Goal: Transaction & Acquisition: Purchase product/service

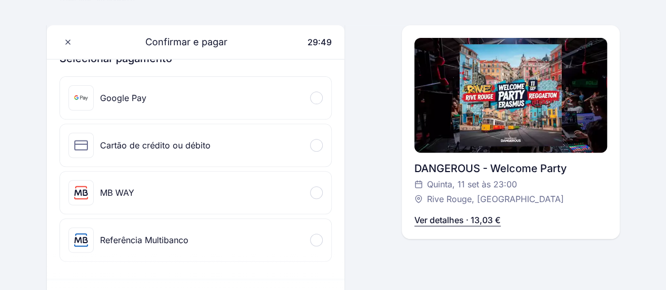
scroll to position [132, 0]
click at [207, 144] on div "Cartão de crédito ou débito" at bounding box center [196, 145] width 272 height 42
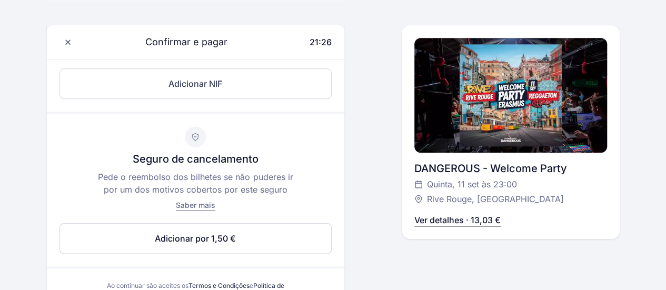
scroll to position [616, 0]
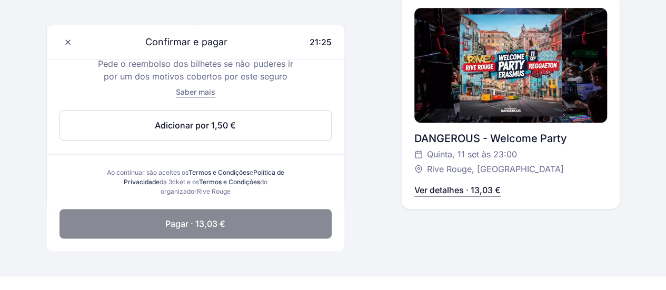
click at [247, 216] on button "Pagar · 13,03 €" at bounding box center [195, 223] width 273 height 29
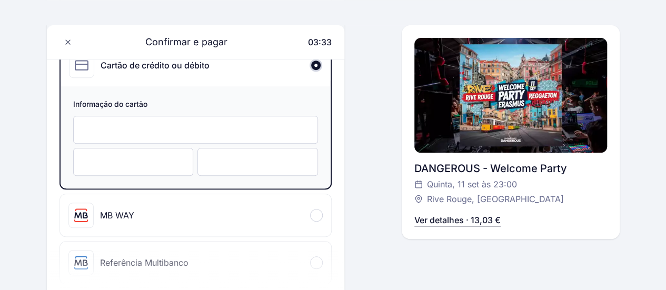
scroll to position [218, 0]
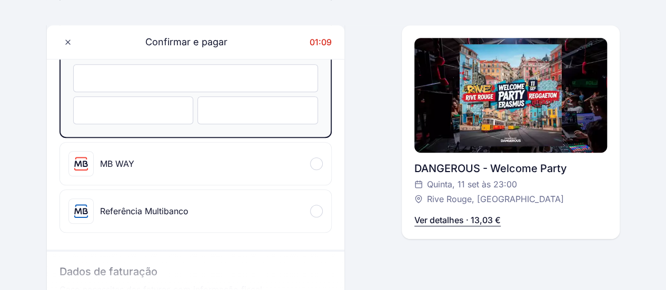
click at [362, 237] on div "Confirmar e pagar 01:09 Olá, [PERSON_NAME] ASENSIO [PHONE_NUMBER] [EMAIL_ADDRES…" at bounding box center [333, 101] width 572 height 611
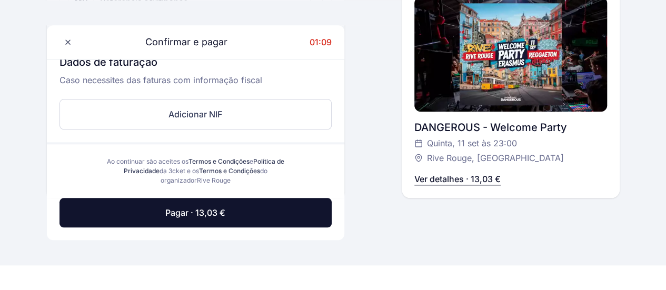
scroll to position [474, 0]
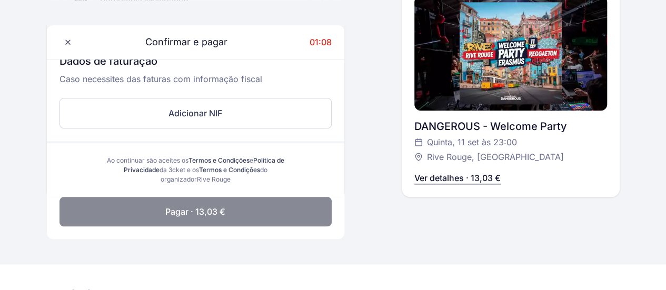
click at [241, 217] on button "Pagar · 13,03 €" at bounding box center [195, 211] width 273 height 29
